Goal: Information Seeking & Learning: Check status

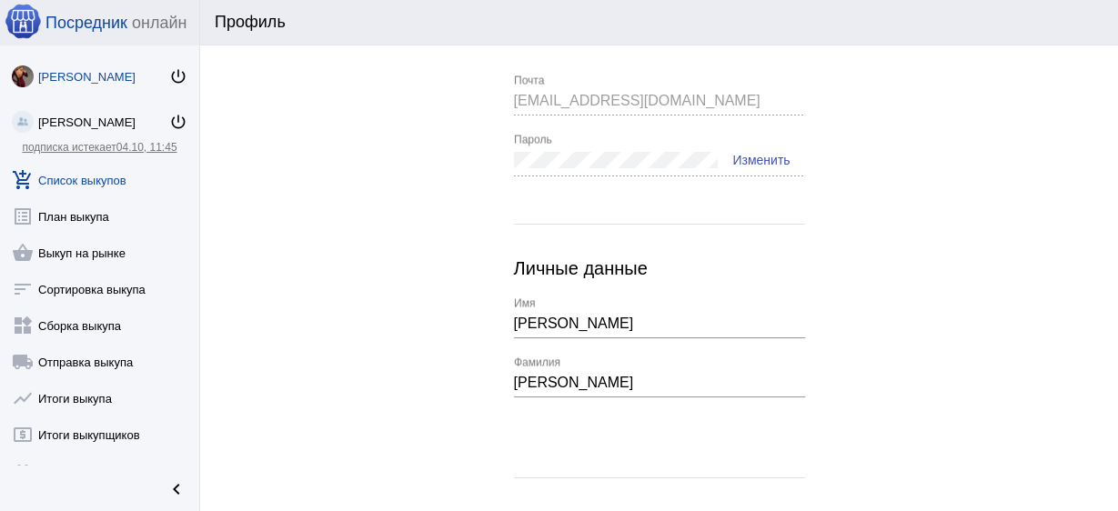
click at [119, 189] on link "add_shopping_cart Список выкупов" at bounding box center [99, 176] width 199 height 36
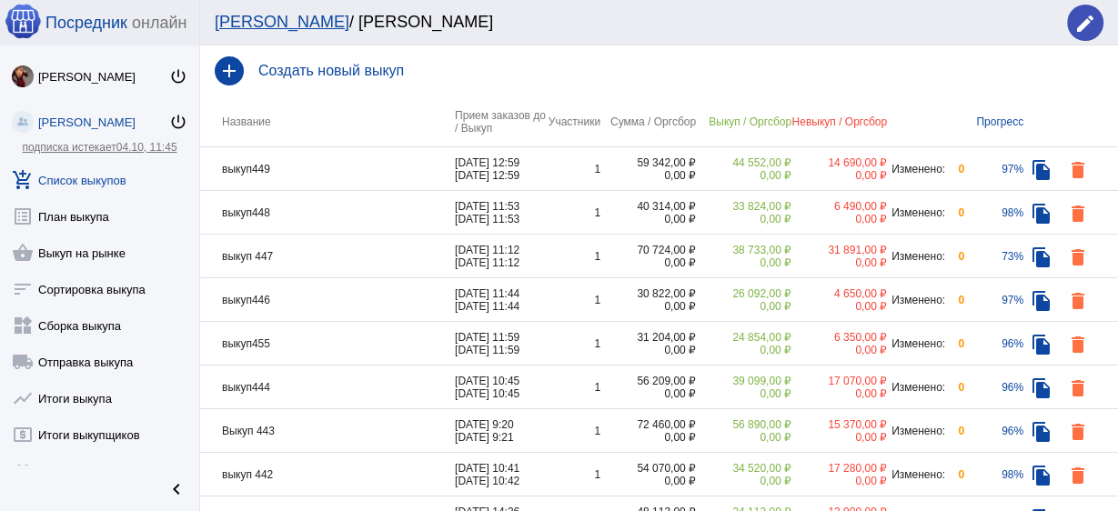
click at [280, 169] on td "выкуп449" at bounding box center [327, 169] width 255 height 44
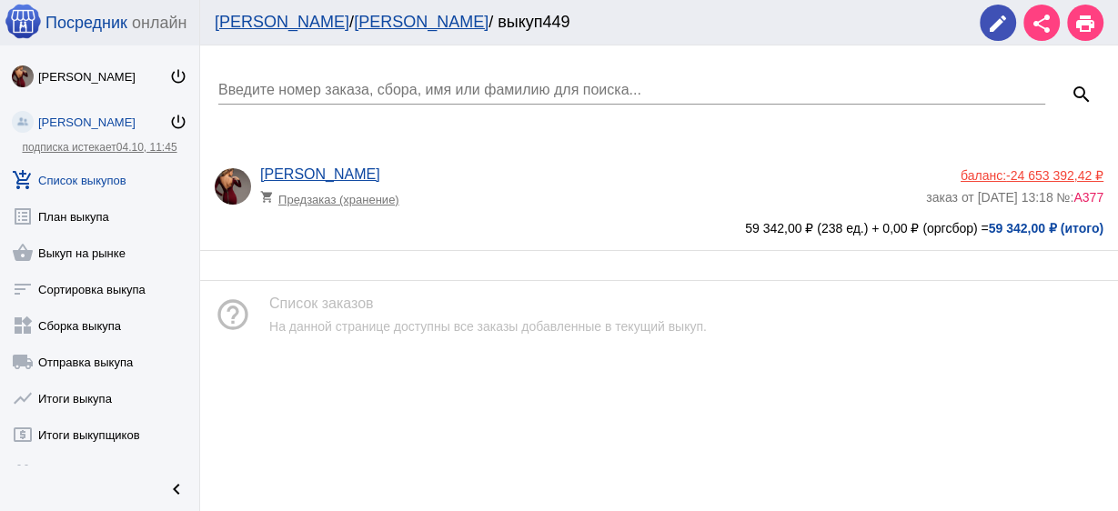
click at [560, 209] on div "[PERSON_NAME] shopping_cart Предзаказ (хранение)" at bounding box center [593, 190] width 666 height 49
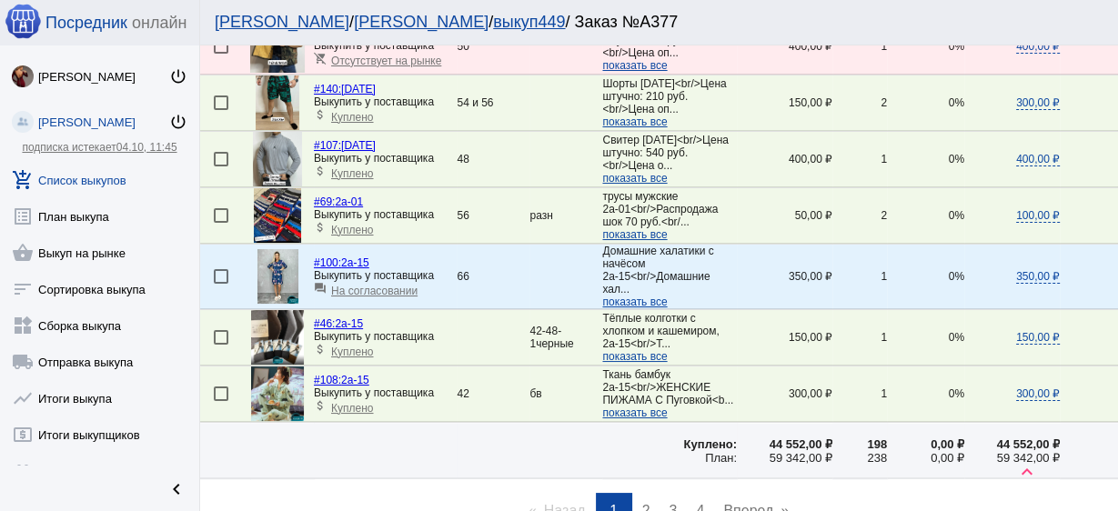
scroll to position [2685, 0]
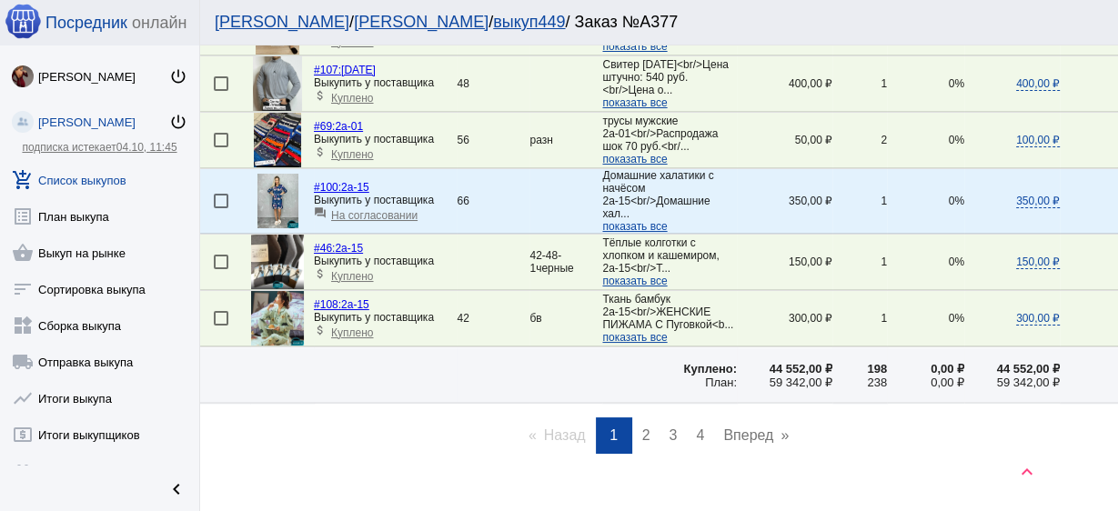
drag, startPoint x: 655, startPoint y: 404, endPoint x: 644, endPoint y: 407, distance: 11.2
click at [647, 417] on ul "Назад page 1 / 4 You're on page 1 page 2 page 3 page 4 Вперед page" at bounding box center [659, 435] width 918 height 36
click at [643, 427] on span "2" at bounding box center [646, 434] width 8 height 15
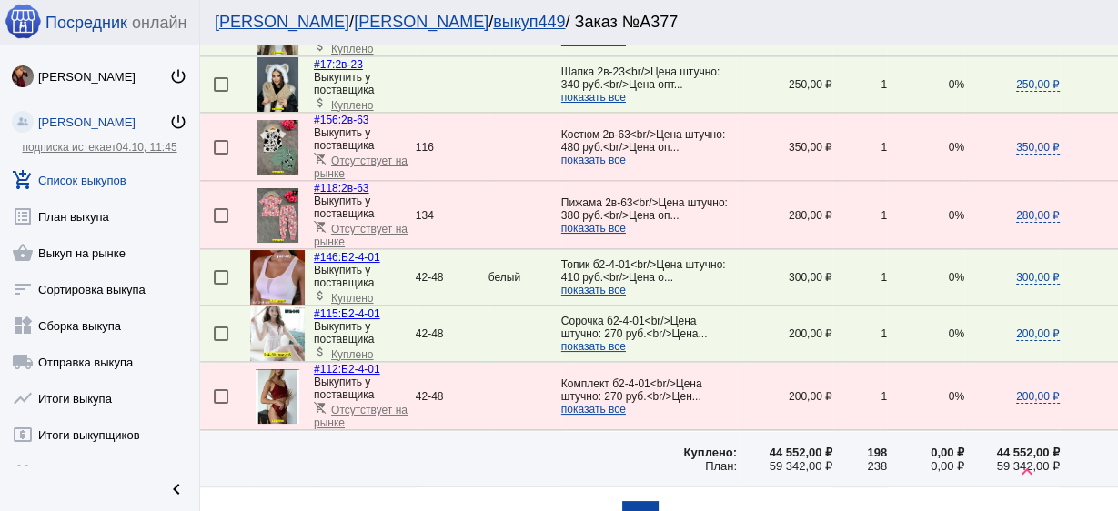
scroll to position [2686, 0]
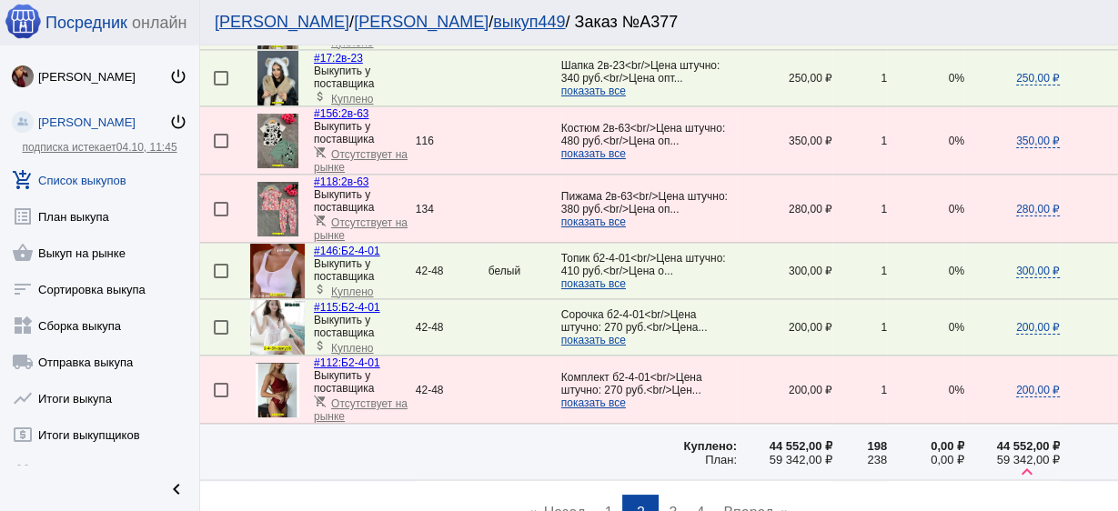
click at [668, 505] on span "3" at bounding box center [672, 512] width 8 height 15
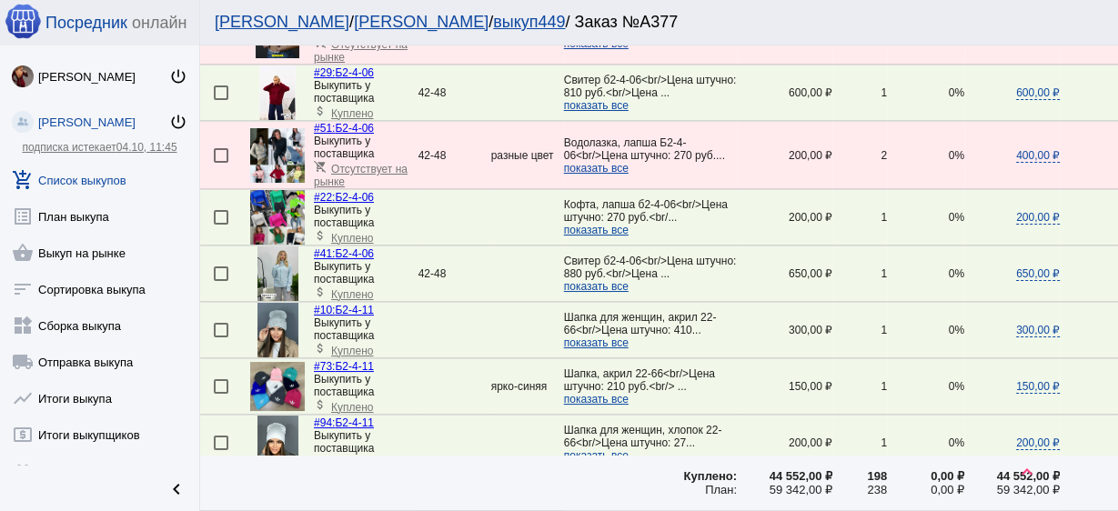
scroll to position [291, 0]
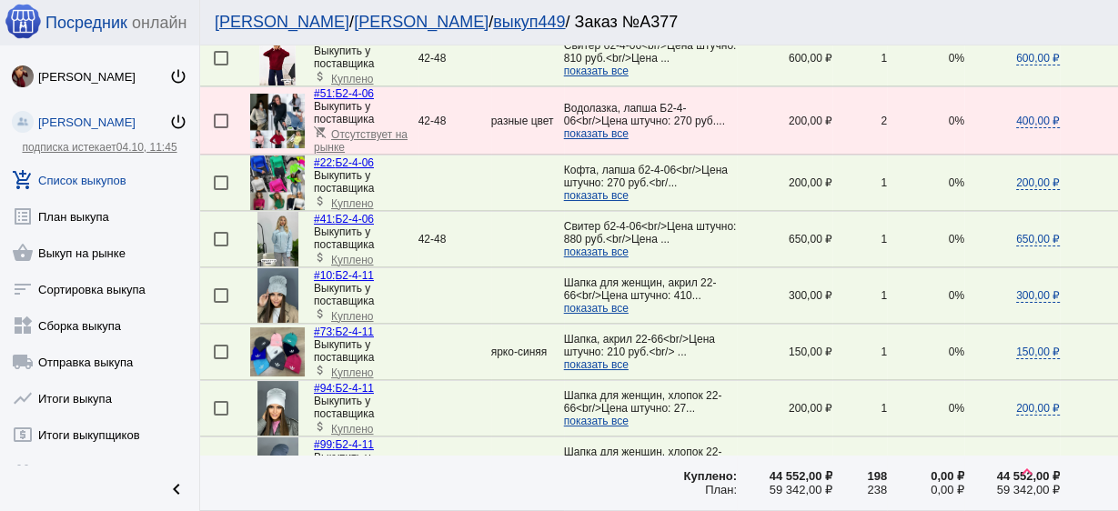
click at [270, 402] on img at bounding box center [277, 408] width 41 height 55
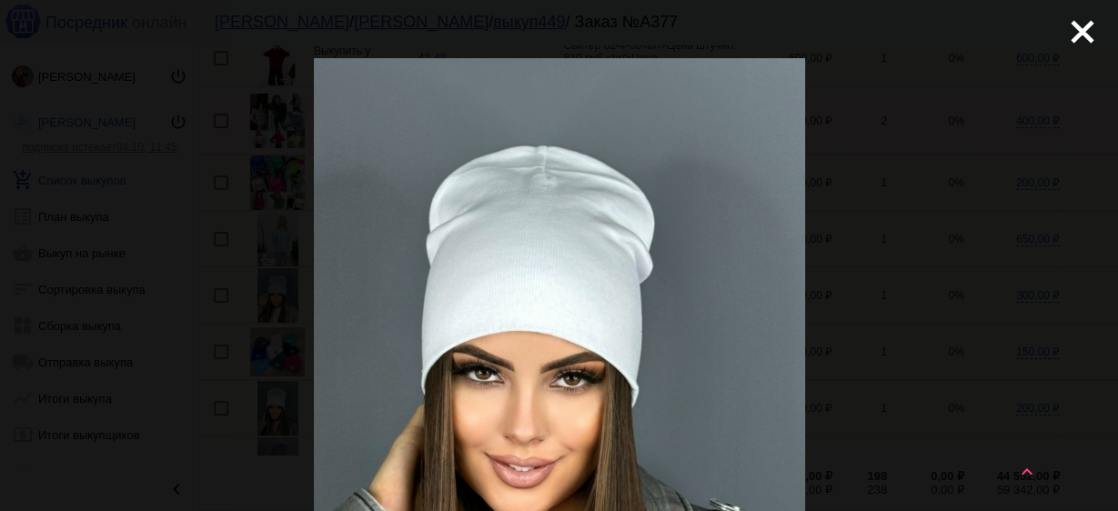
click at [1046, 39] on div "close get_app скачать" at bounding box center [559, 496] width 1118 height 993
click at [1073, 33] on mat-icon "close" at bounding box center [1075, 25] width 22 height 22
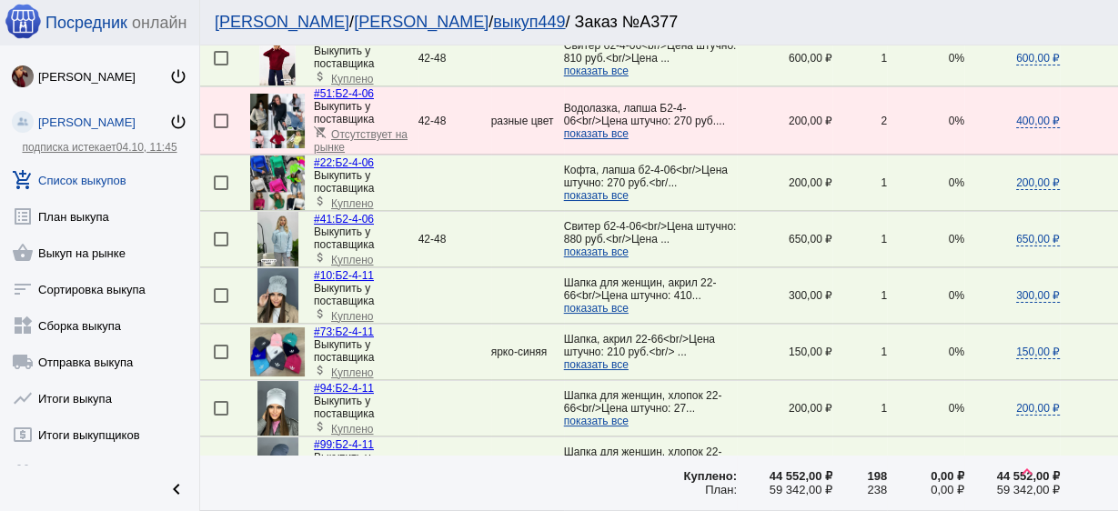
click at [338, 386] on link "#94: Б2-4-11" at bounding box center [344, 388] width 60 height 13
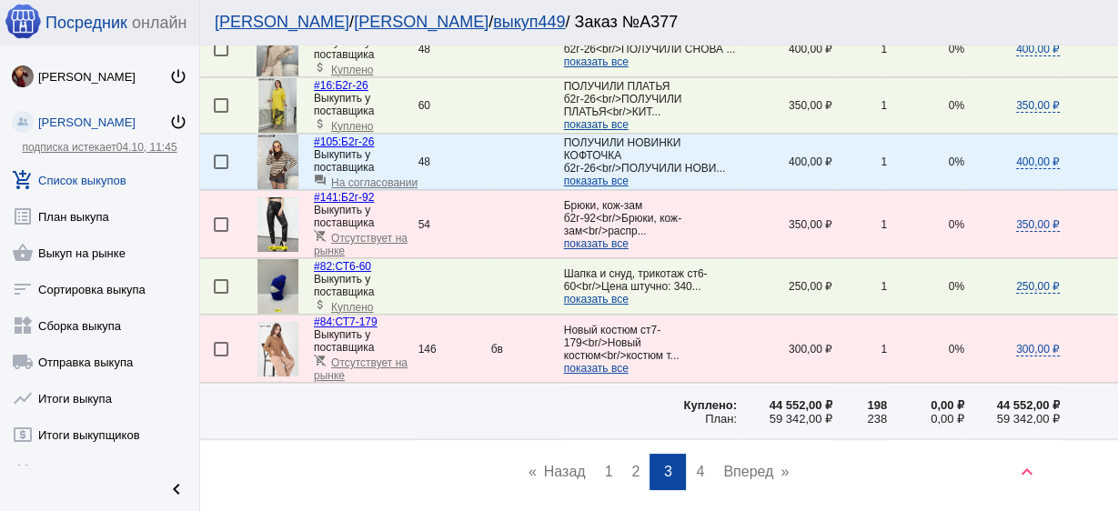
scroll to position [2888, 0]
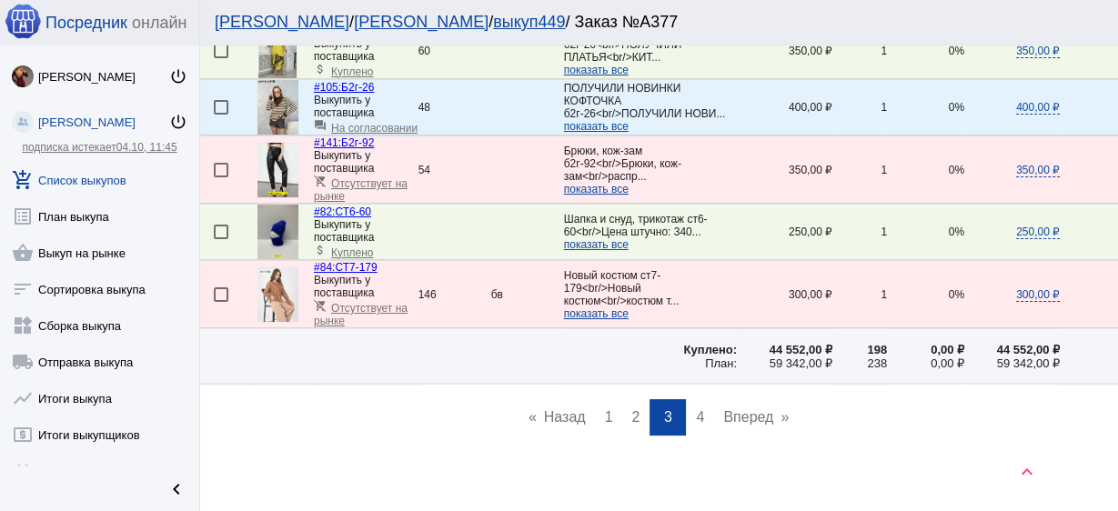
click at [631, 409] on span "2" at bounding box center [635, 416] width 8 height 15
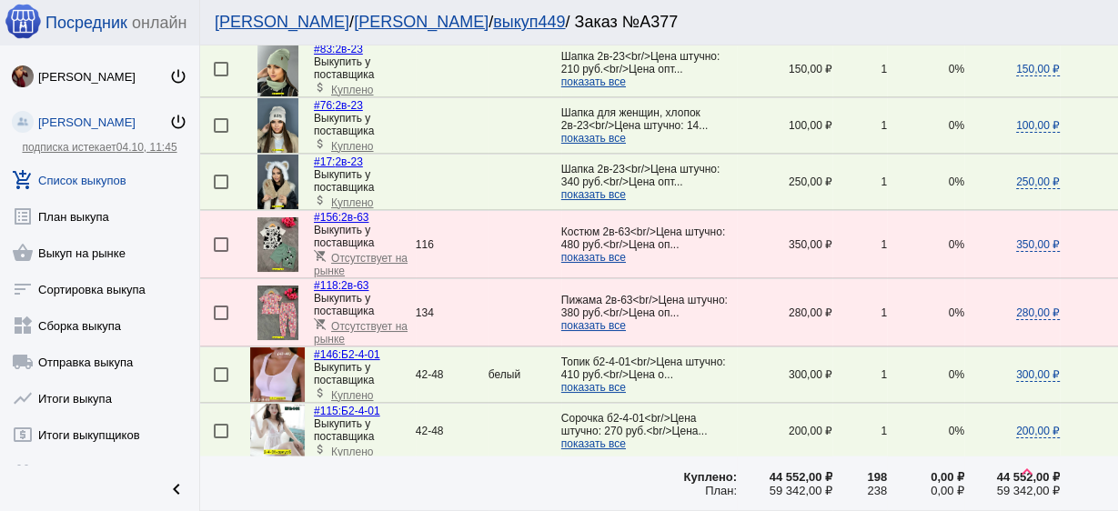
scroll to position [2692, 0]
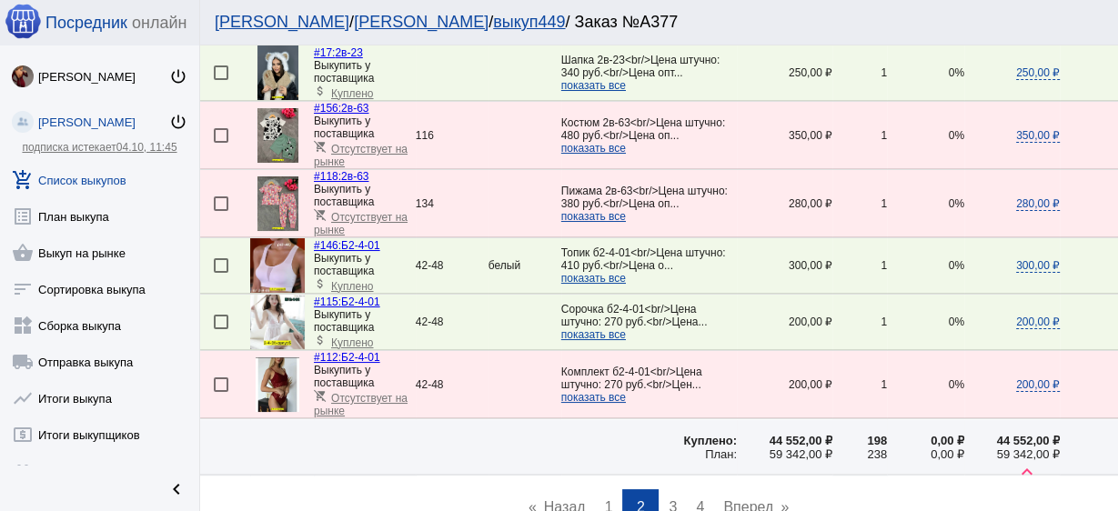
click at [698, 499] on span "4" at bounding box center [700, 506] width 8 height 15
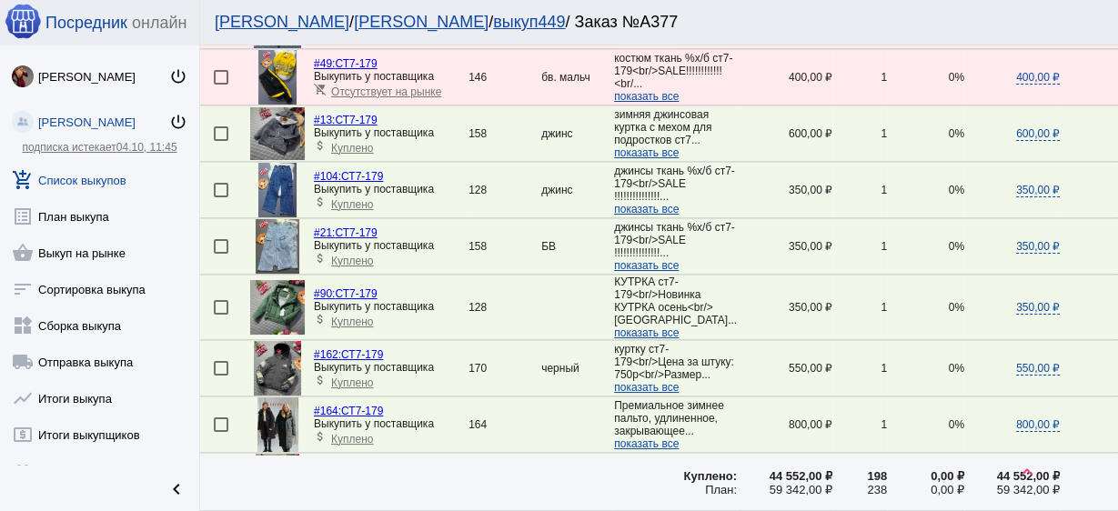
scroll to position [364, 0]
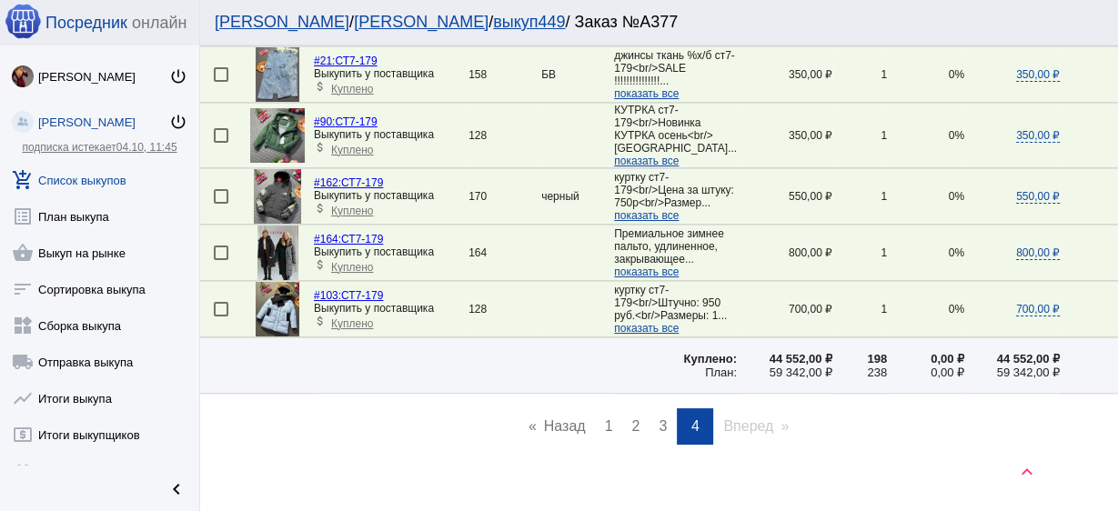
click at [597, 439] on link "page 1" at bounding box center [609, 426] width 26 height 36
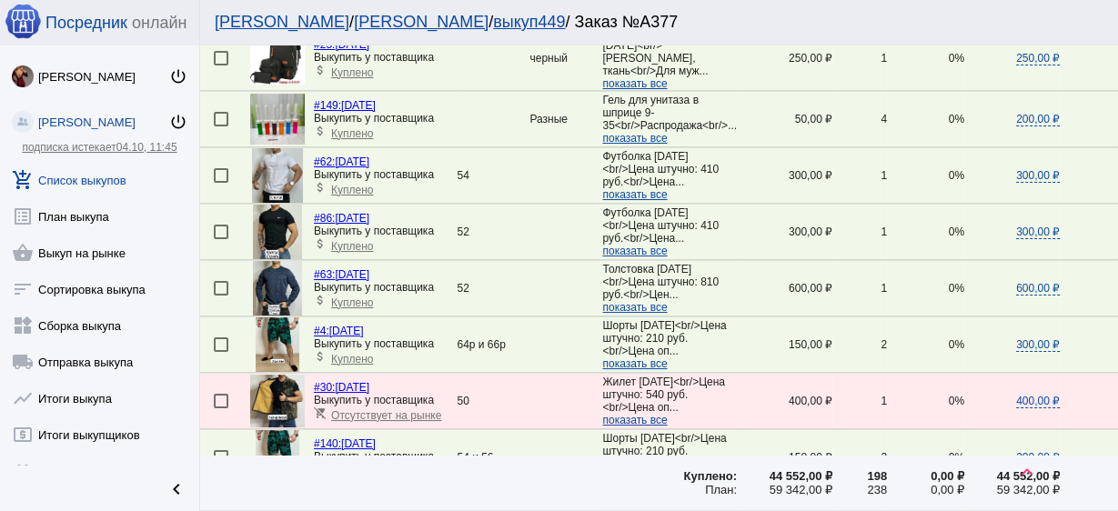
scroll to position [2255, 0]
click at [275, 316] on img at bounding box center [278, 343] width 44 height 55
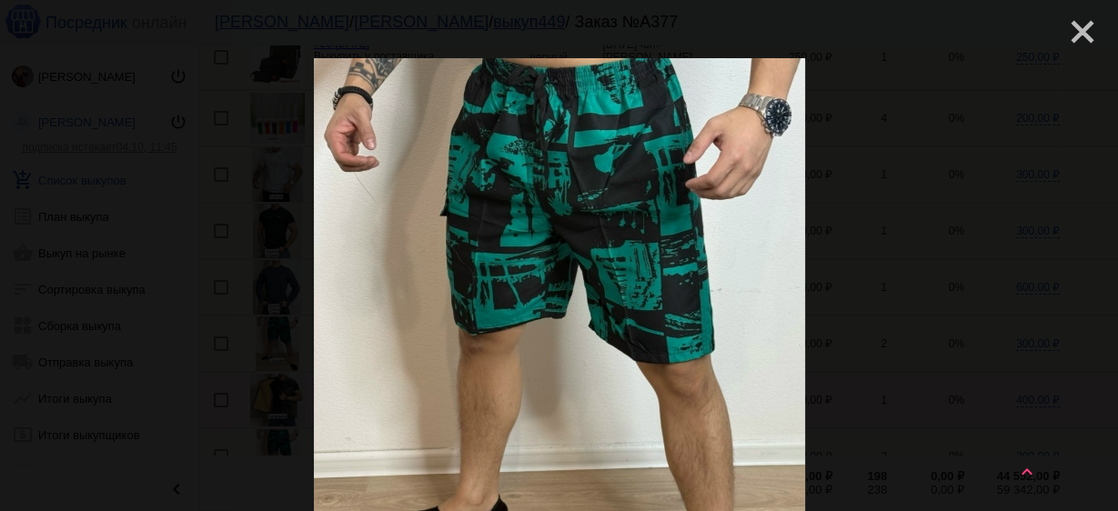
click at [1069, 26] on mat-icon "close" at bounding box center [1075, 25] width 22 height 22
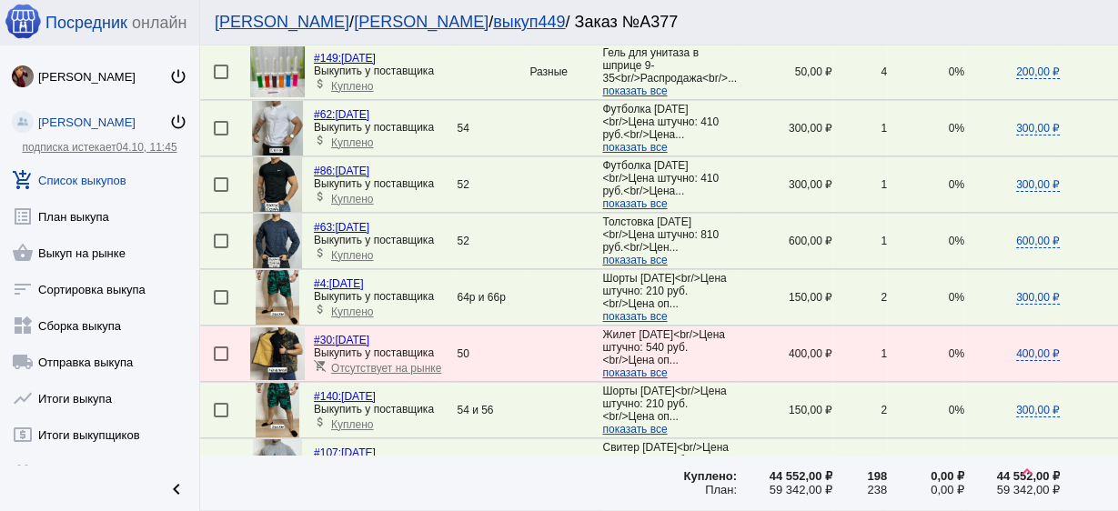
scroll to position [2328, 0]
